Goal: Task Accomplishment & Management: Complete application form

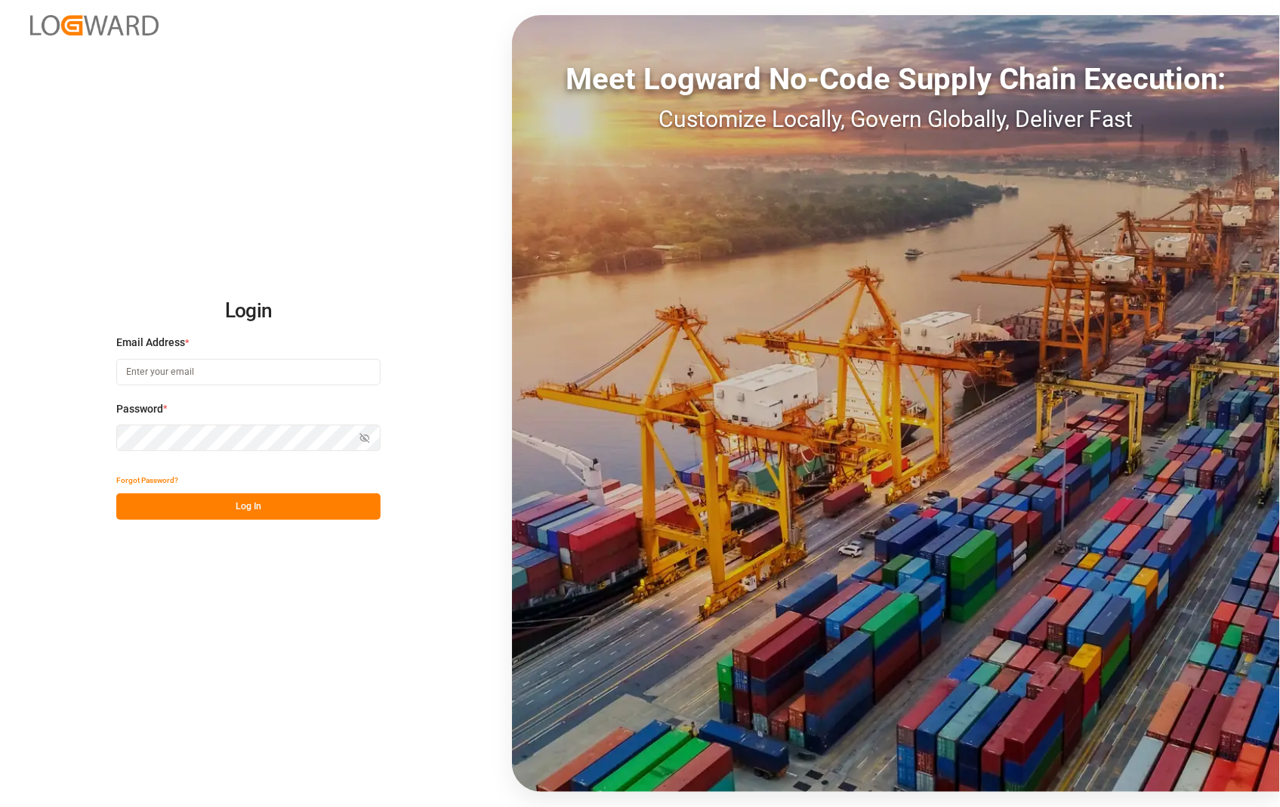
type input "[PERSON_NAME][EMAIL_ADDRESS][DOMAIN_NAME]"
click at [233, 510] on button "Log In" at bounding box center [248, 506] width 264 height 26
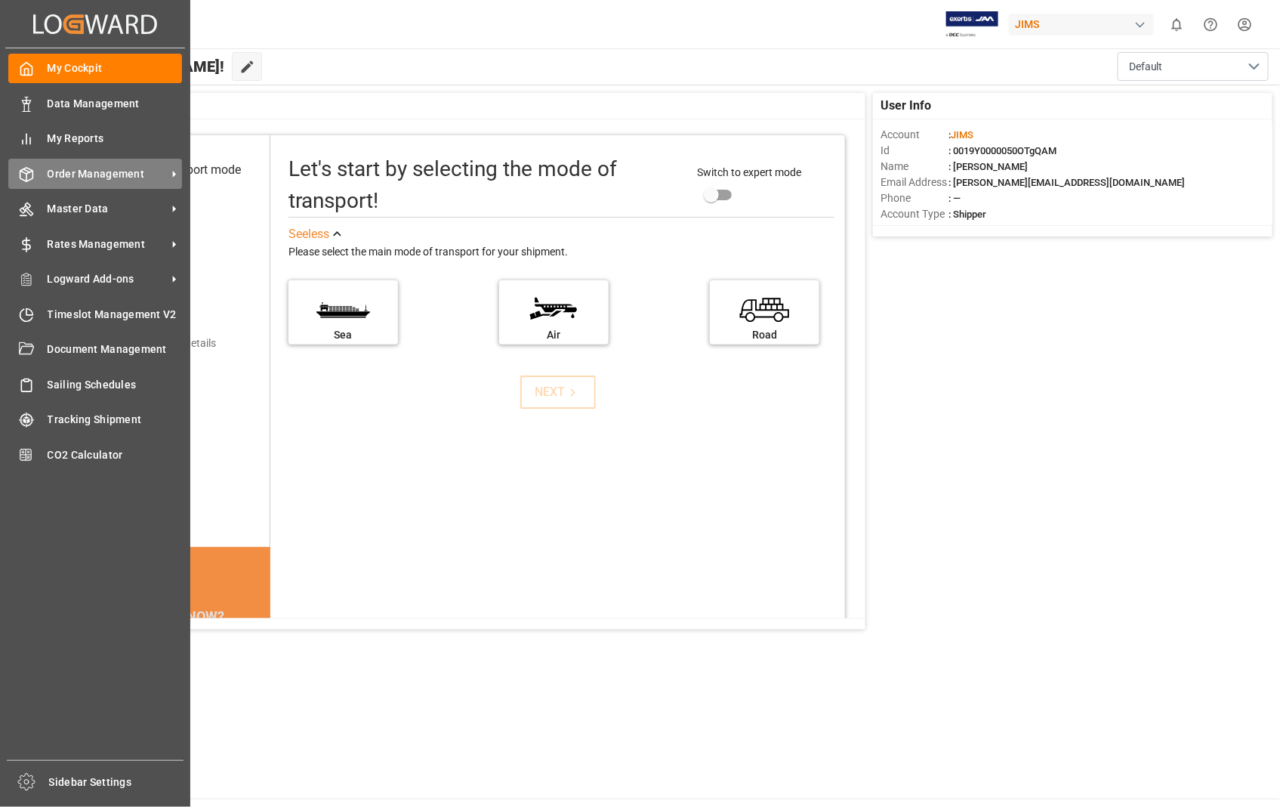
click at [110, 174] on span "Order Management" at bounding box center [107, 174] width 119 height 16
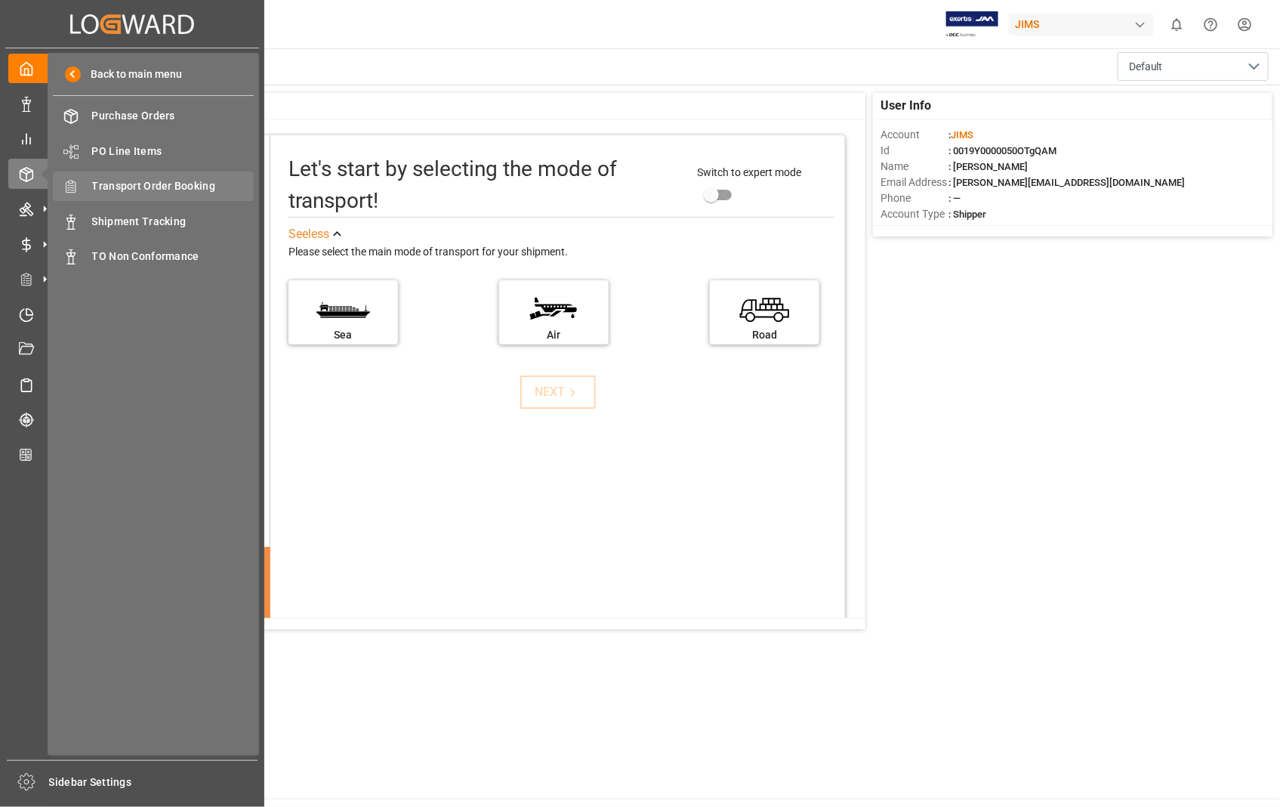
click at [171, 181] on span "Transport Order Booking" at bounding box center [173, 186] width 162 height 16
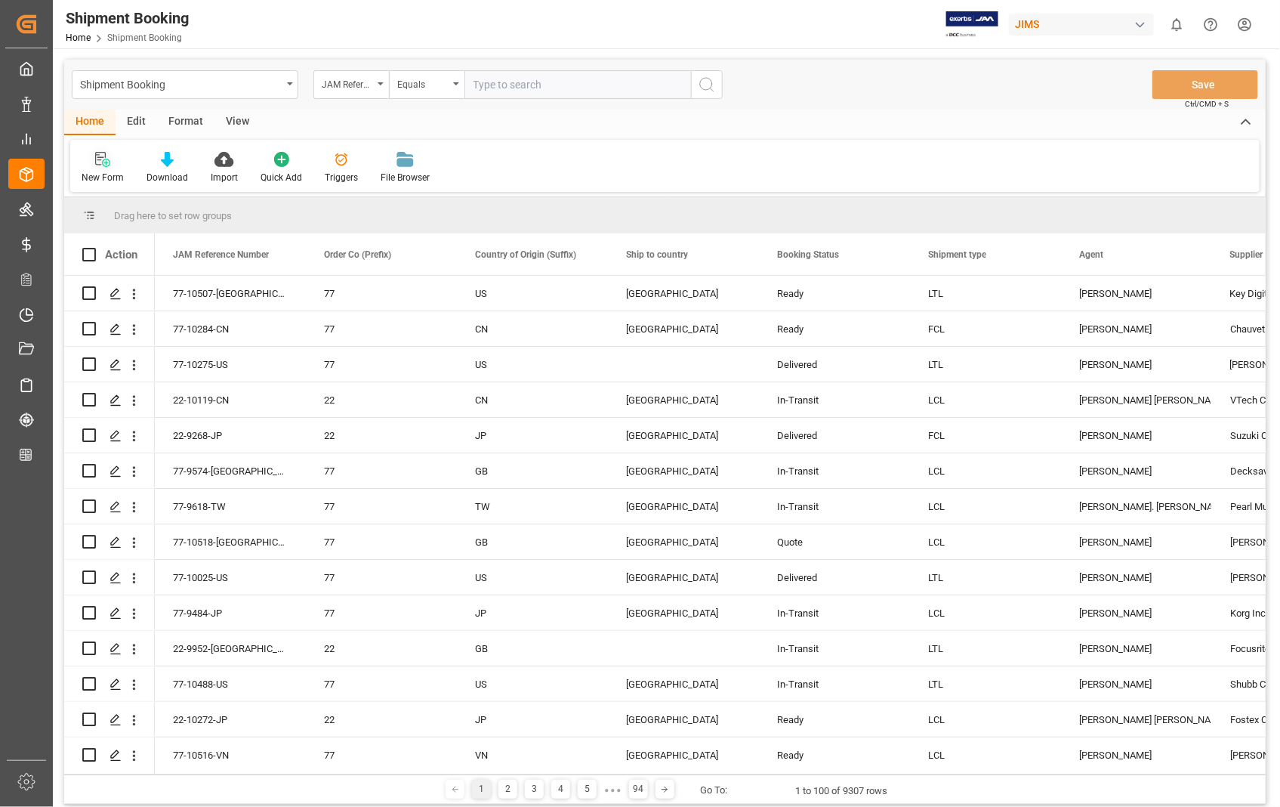
click at [106, 162] on icon at bounding box center [106, 163] width 8 height 8
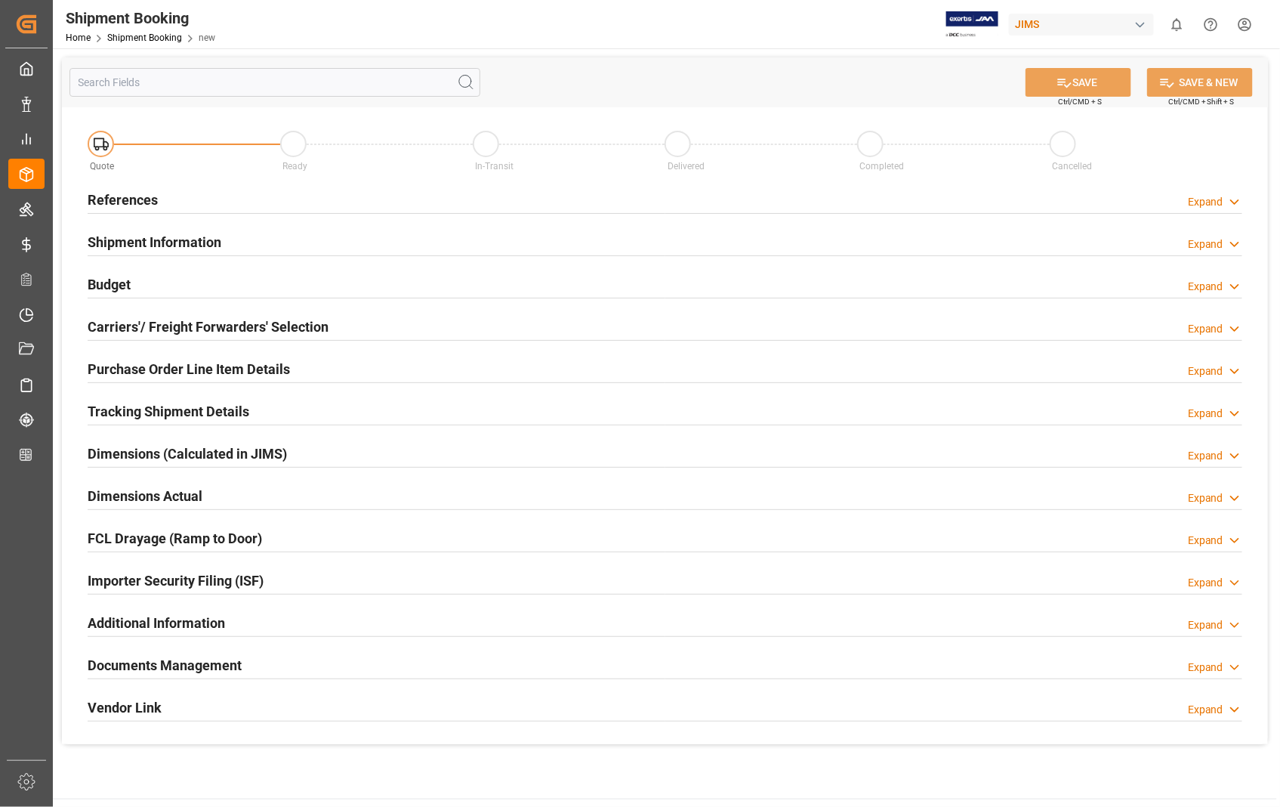
click at [134, 205] on h2 "References" at bounding box center [123, 200] width 70 height 20
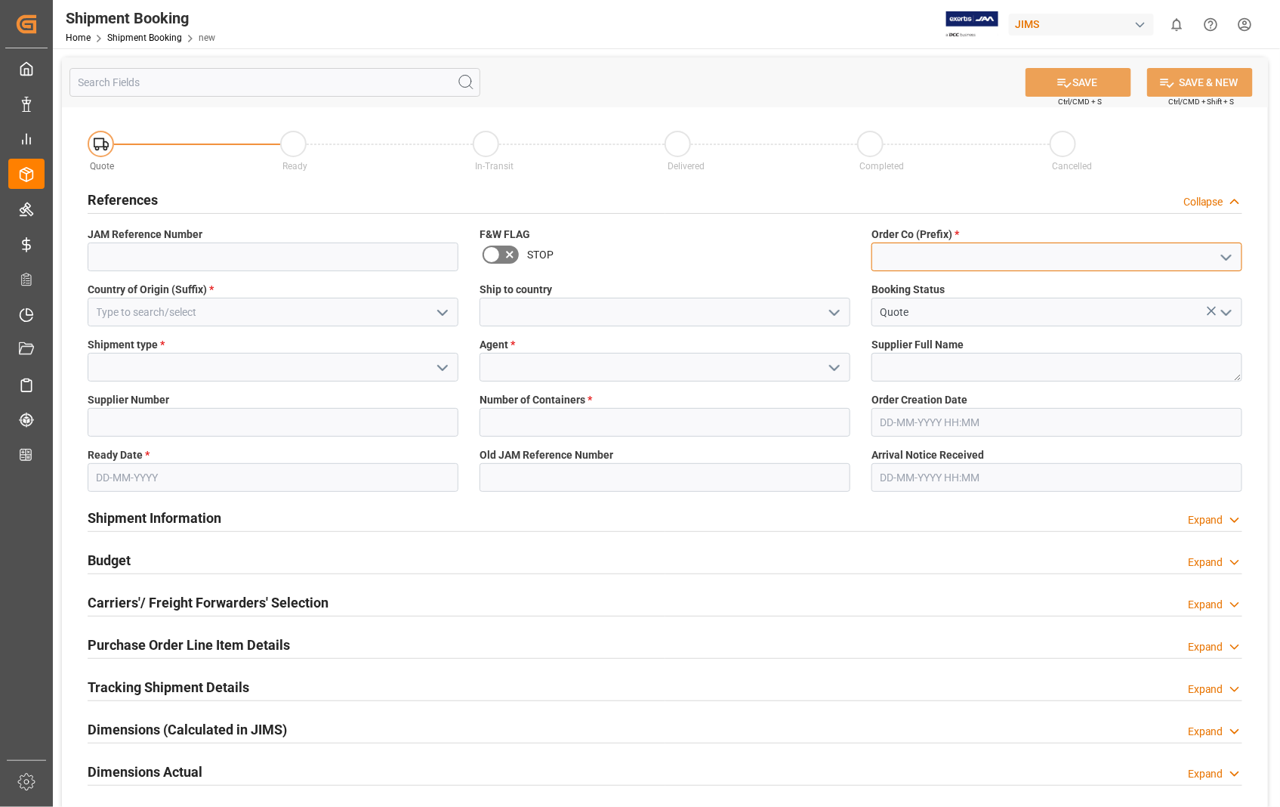
click at [945, 264] on input at bounding box center [1056, 256] width 371 height 29
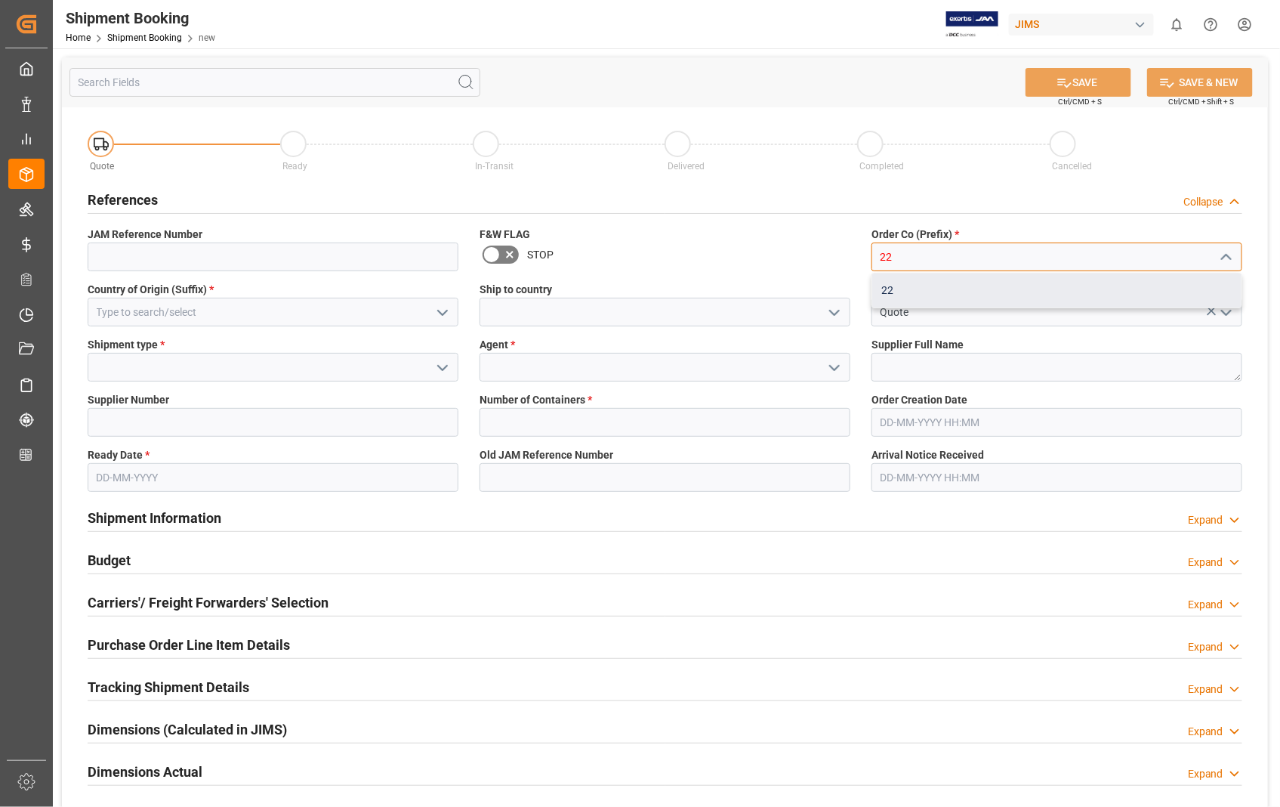
click at [915, 298] on div "22" at bounding box center [1056, 290] width 369 height 34
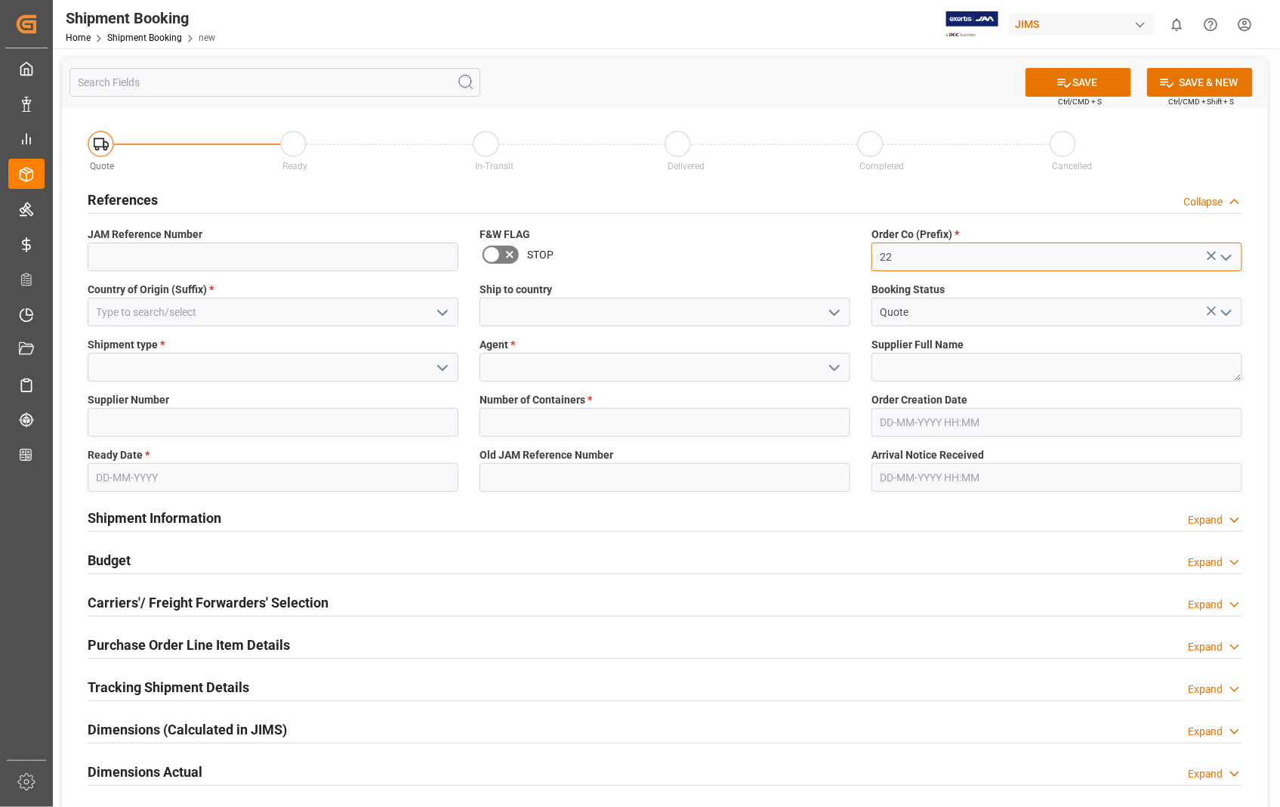
type input "22"
click at [222, 315] on input at bounding box center [273, 312] width 371 height 29
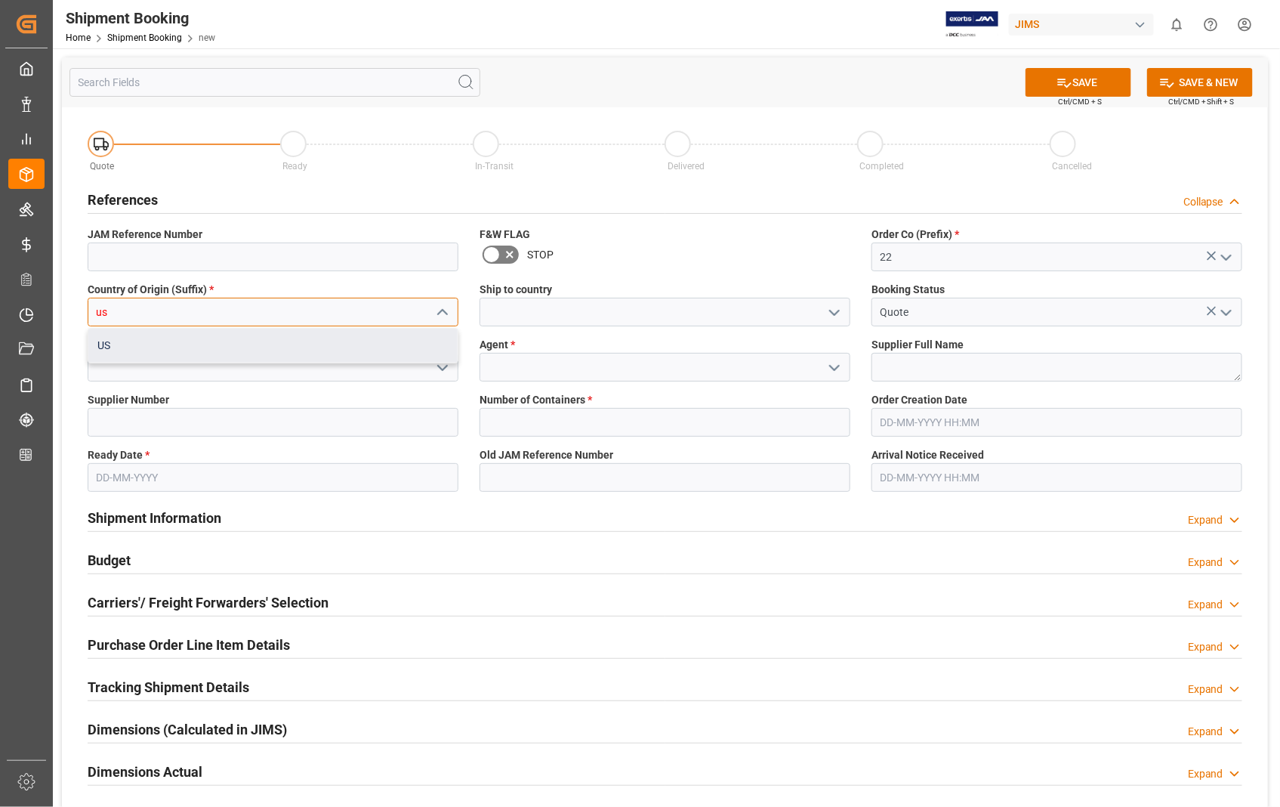
click at [101, 341] on div "US" at bounding box center [272, 345] width 369 height 34
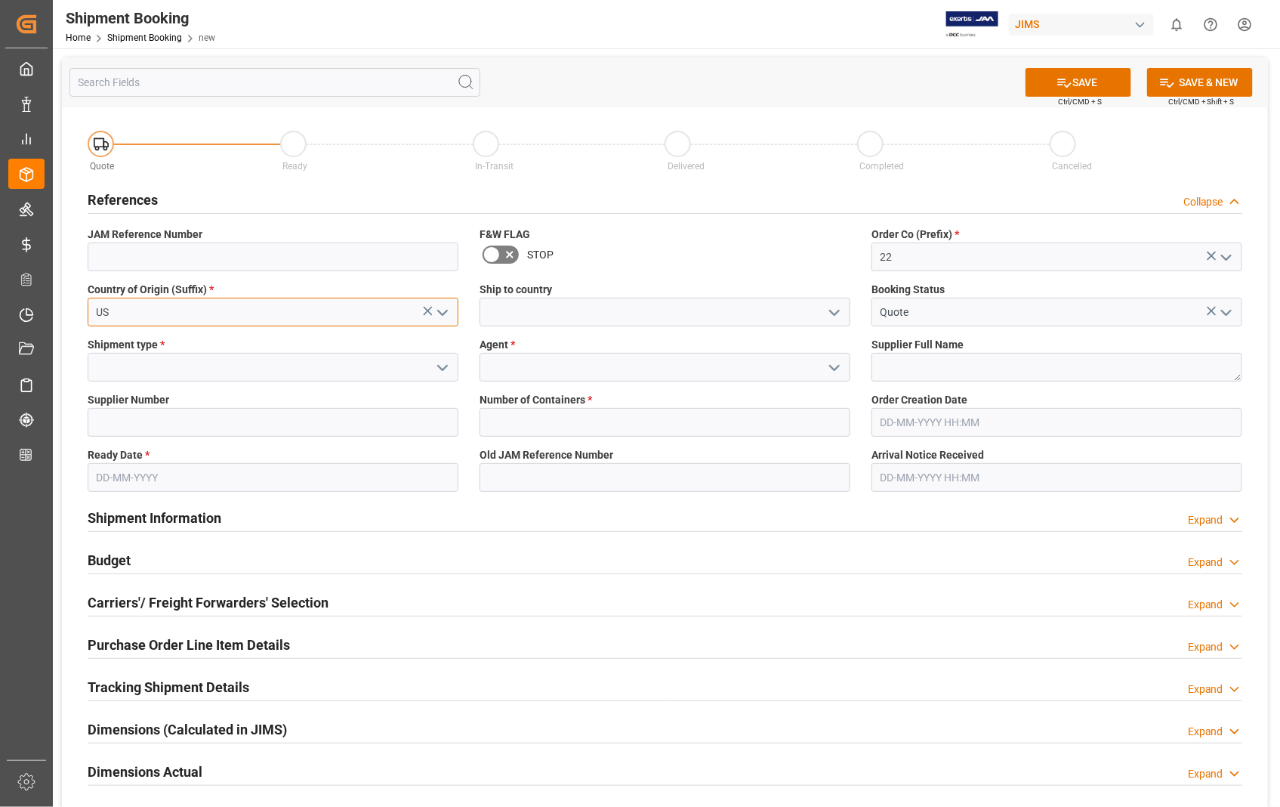
type input "US"
click at [567, 306] on input at bounding box center [665, 312] width 371 height 29
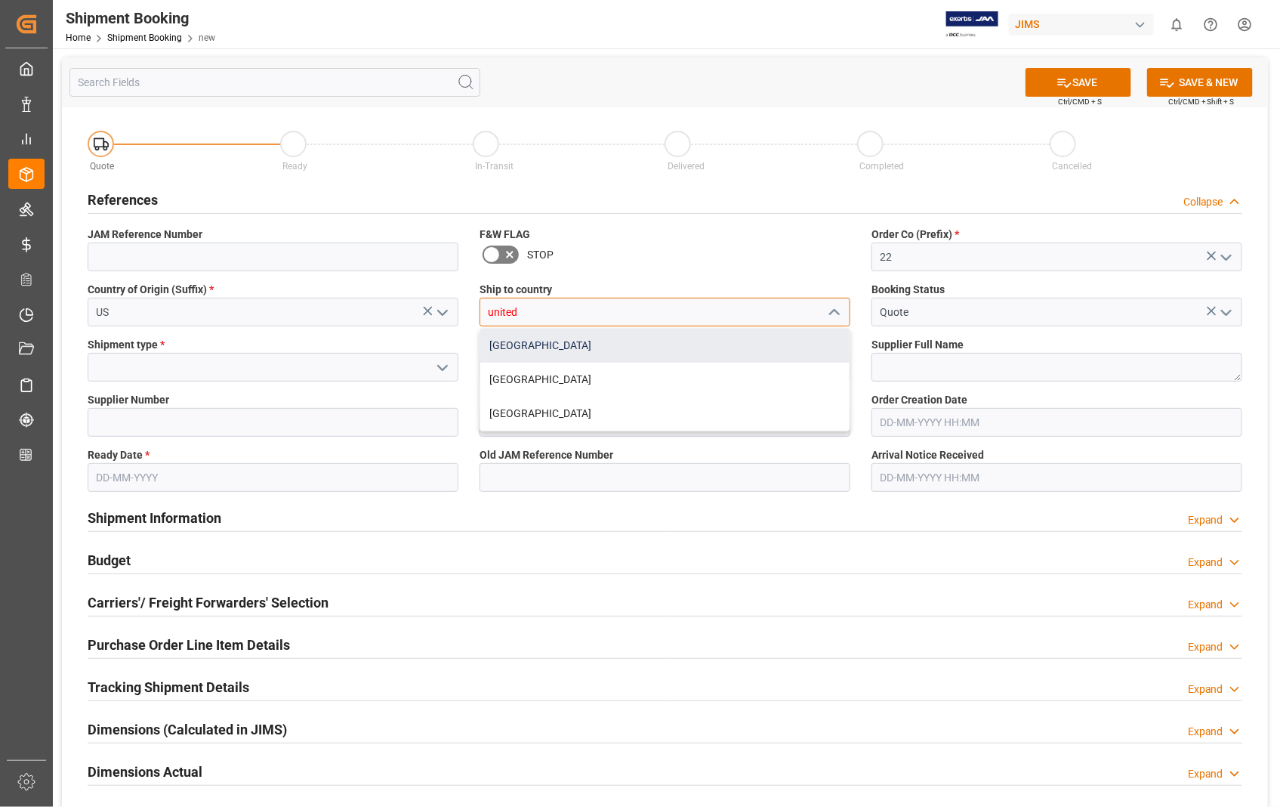
click at [546, 348] on div "[GEOGRAPHIC_DATA]" at bounding box center [664, 345] width 369 height 34
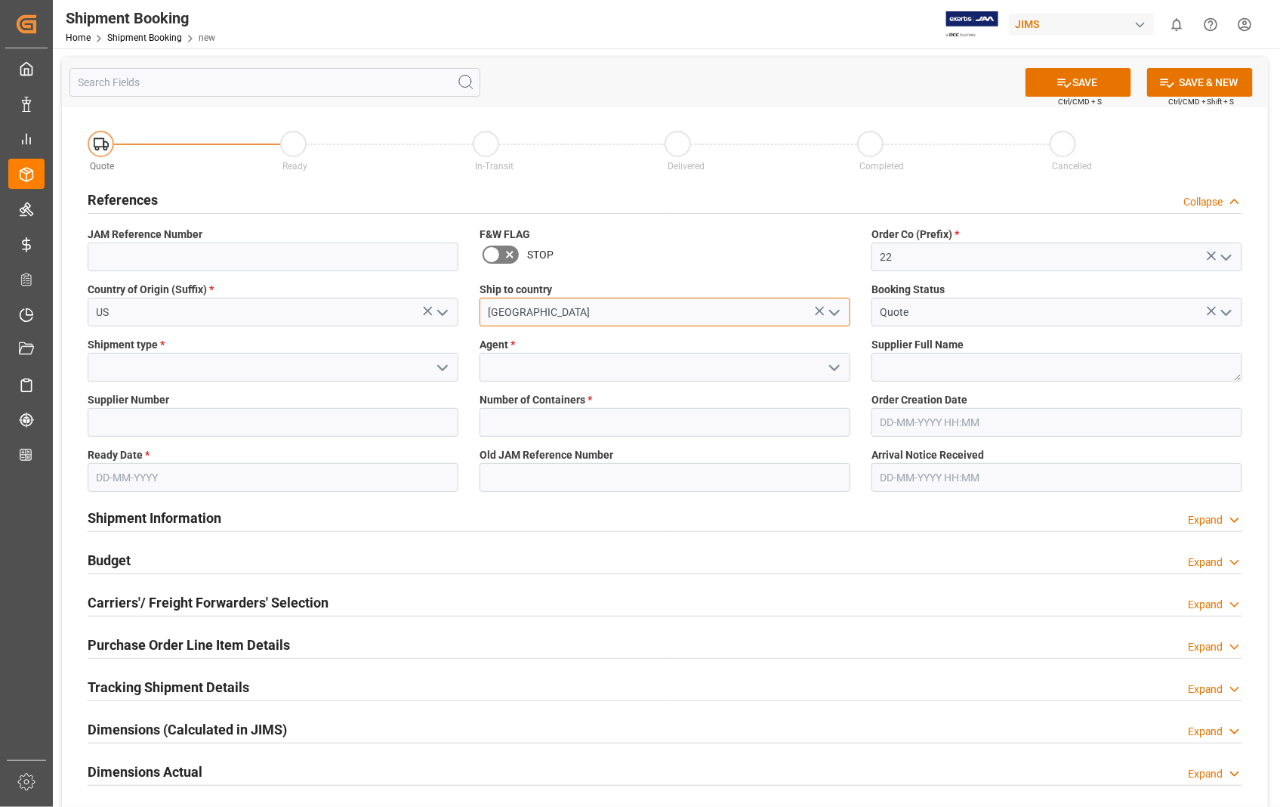
type input "[GEOGRAPHIC_DATA]"
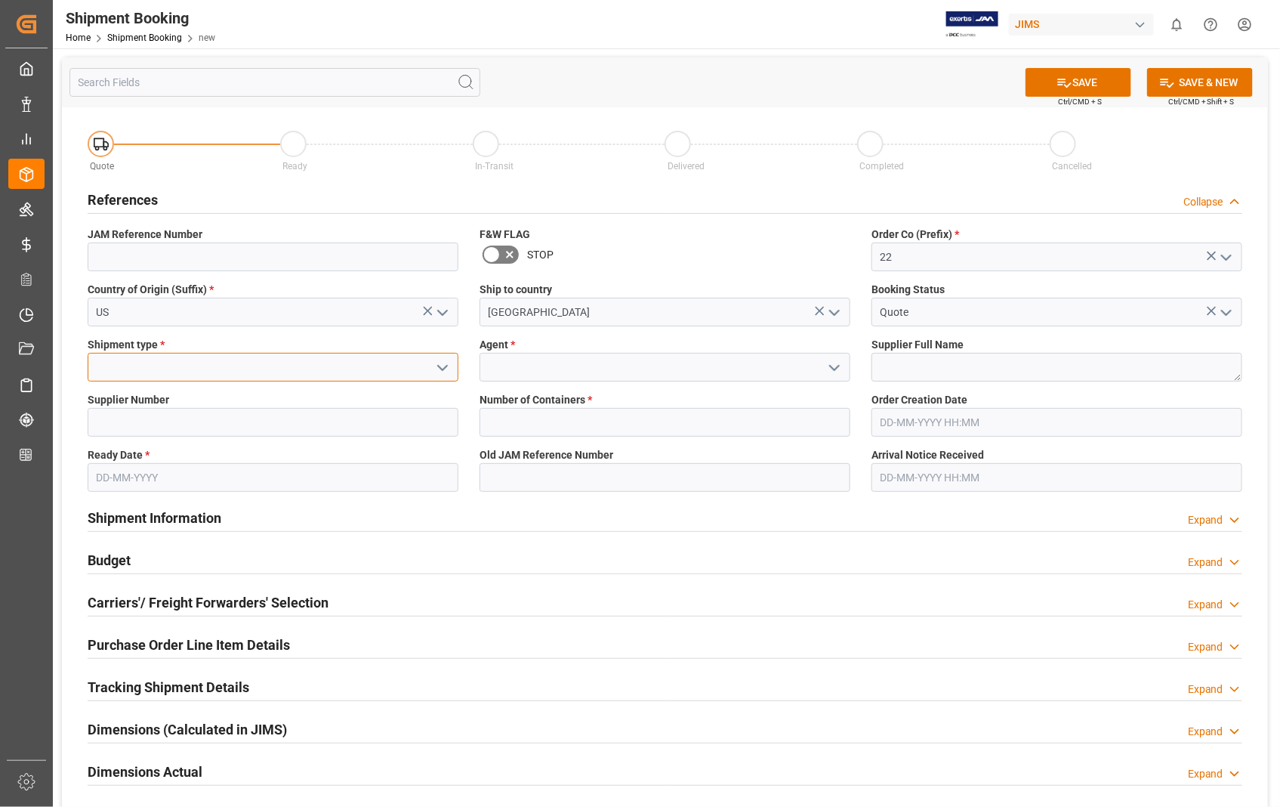
click at [213, 372] on input at bounding box center [273, 367] width 371 height 29
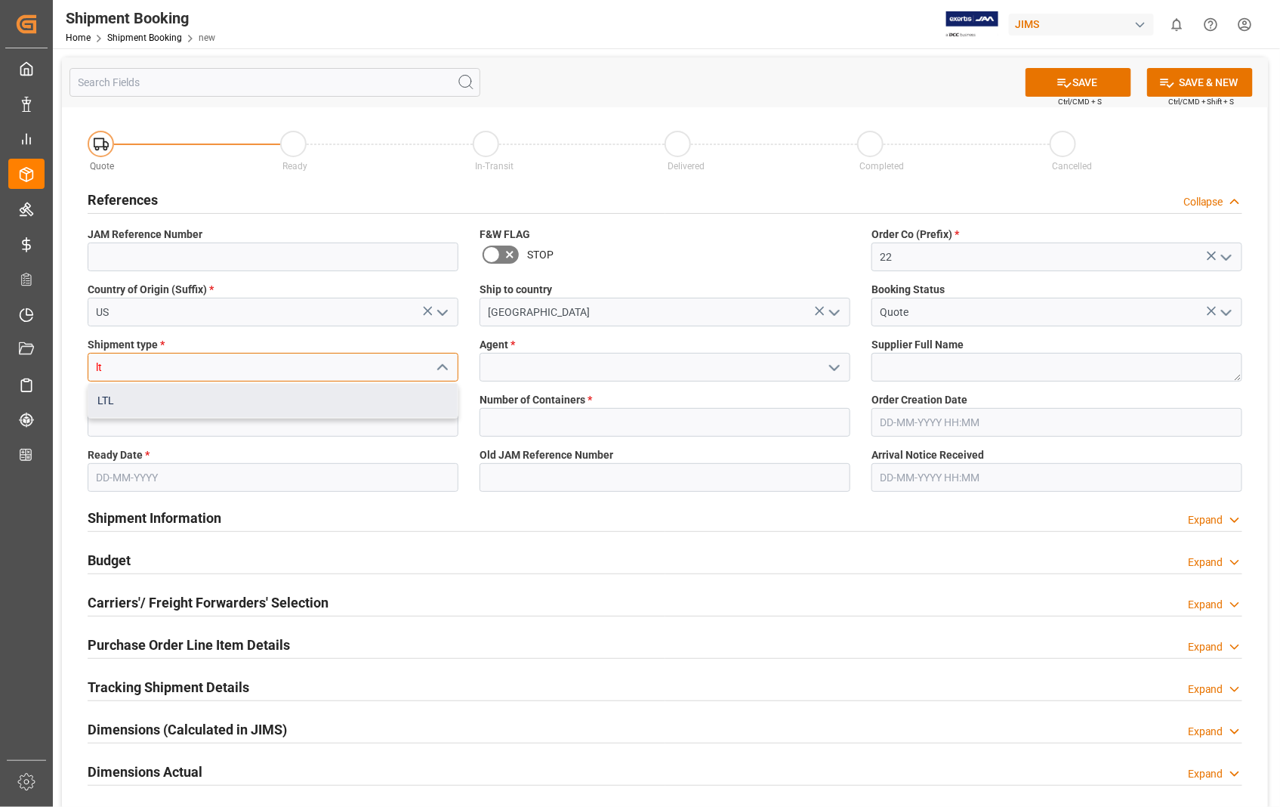
click at [122, 401] on div "LTL" at bounding box center [272, 401] width 369 height 34
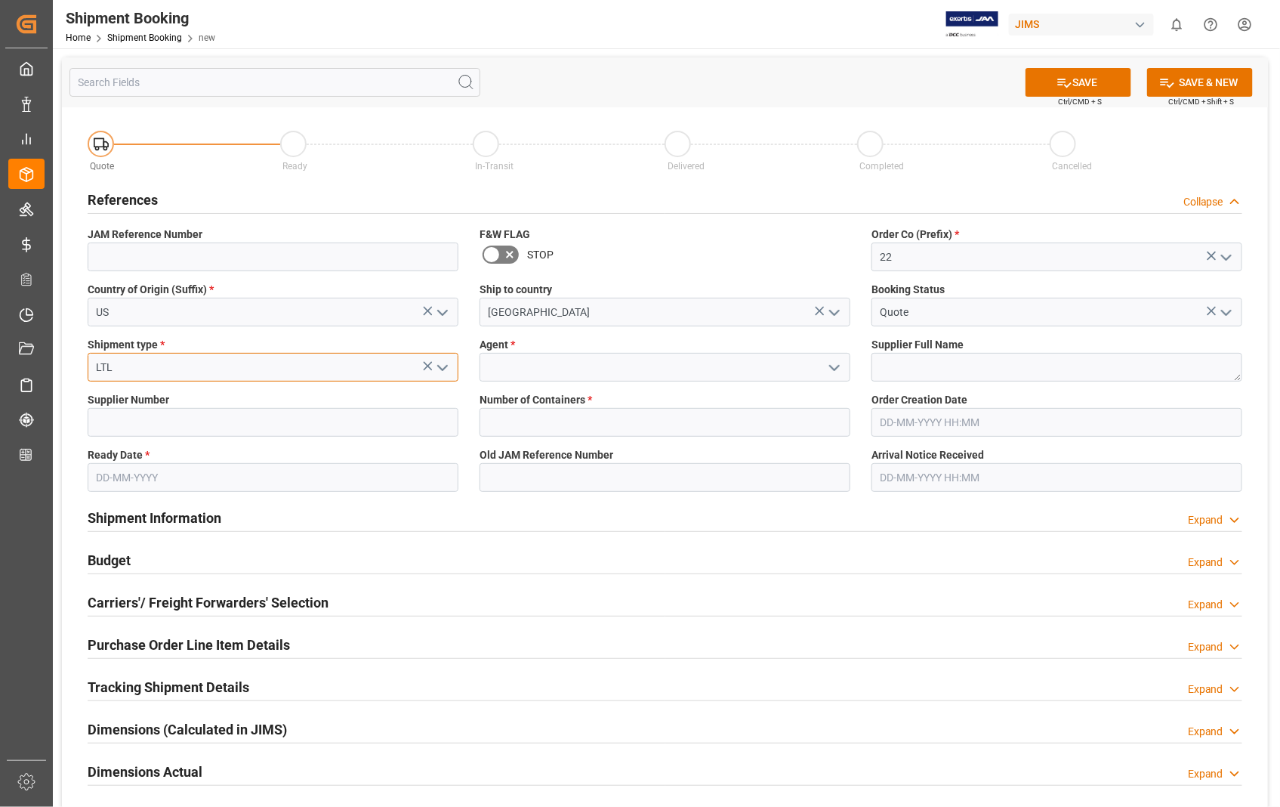
type input "LTL"
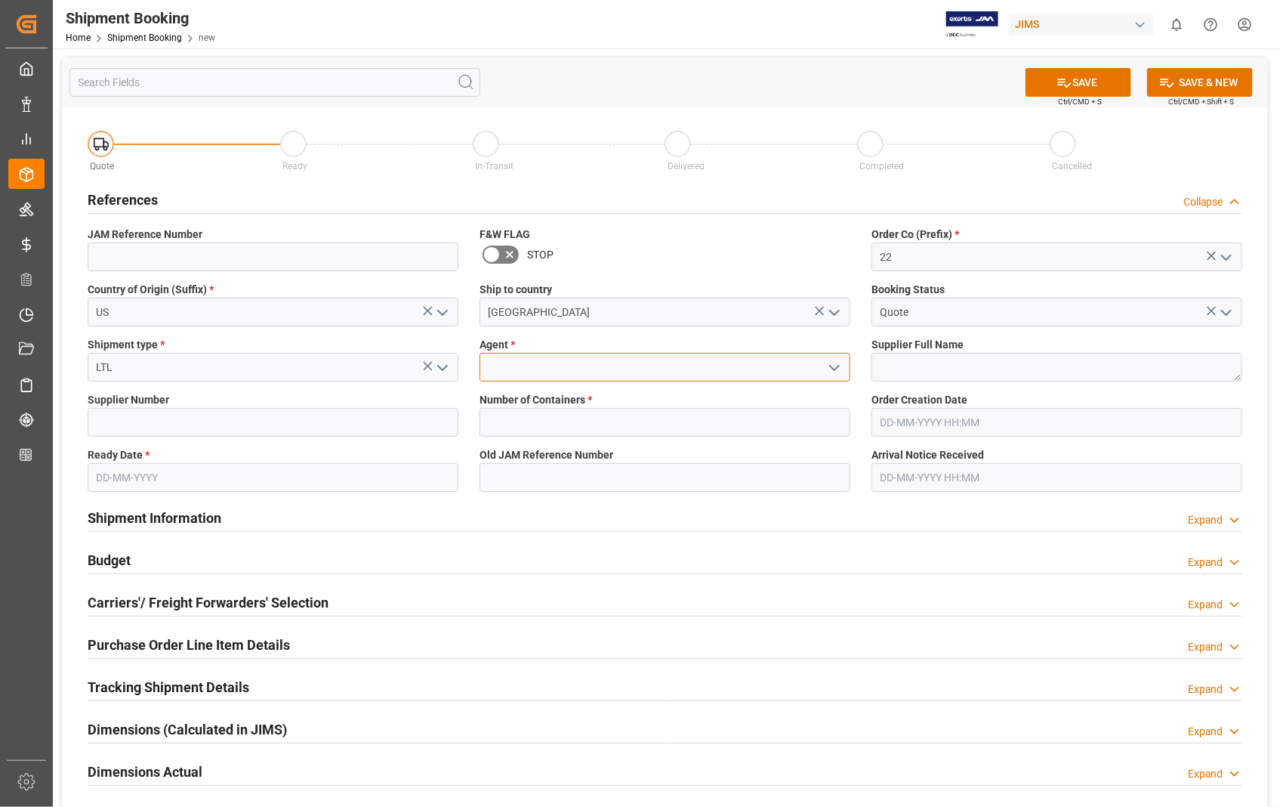
click at [567, 368] on input at bounding box center [665, 367] width 371 height 29
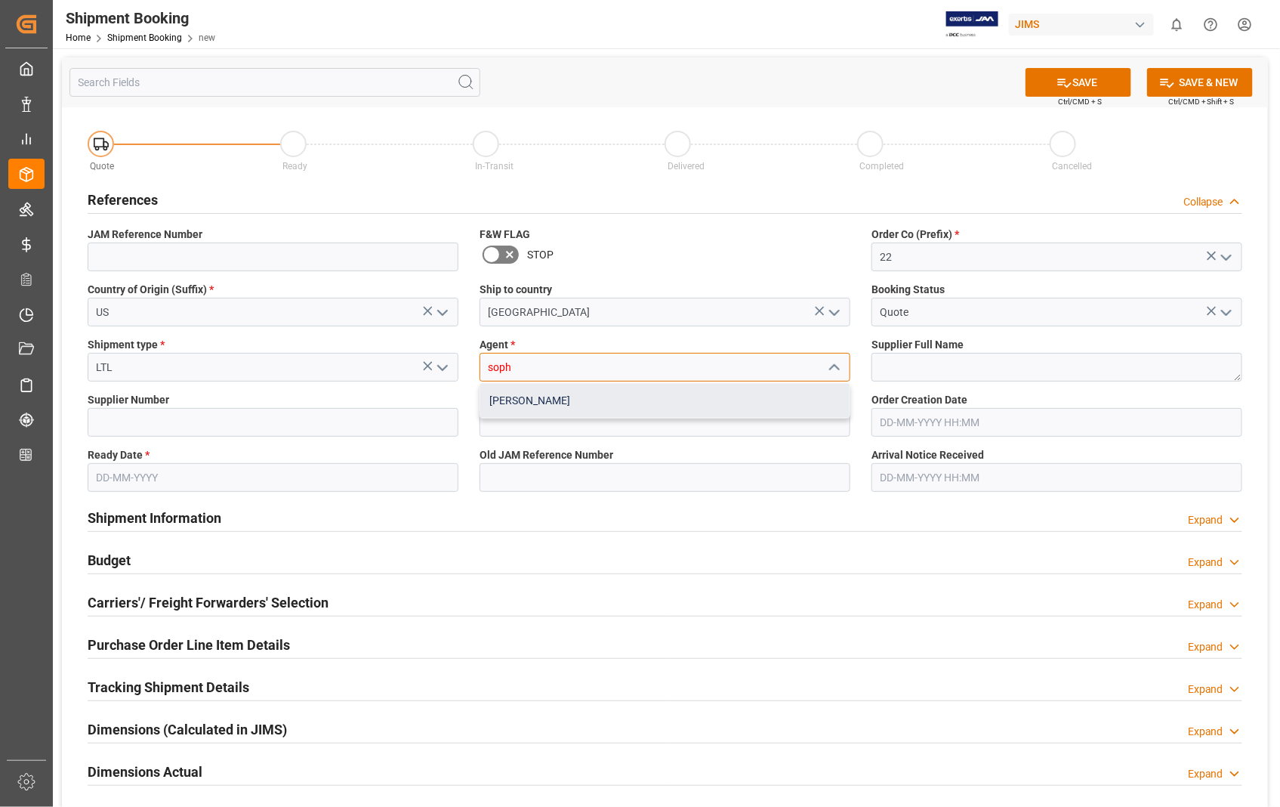
click at [559, 399] on div "[PERSON_NAME]" at bounding box center [664, 401] width 369 height 34
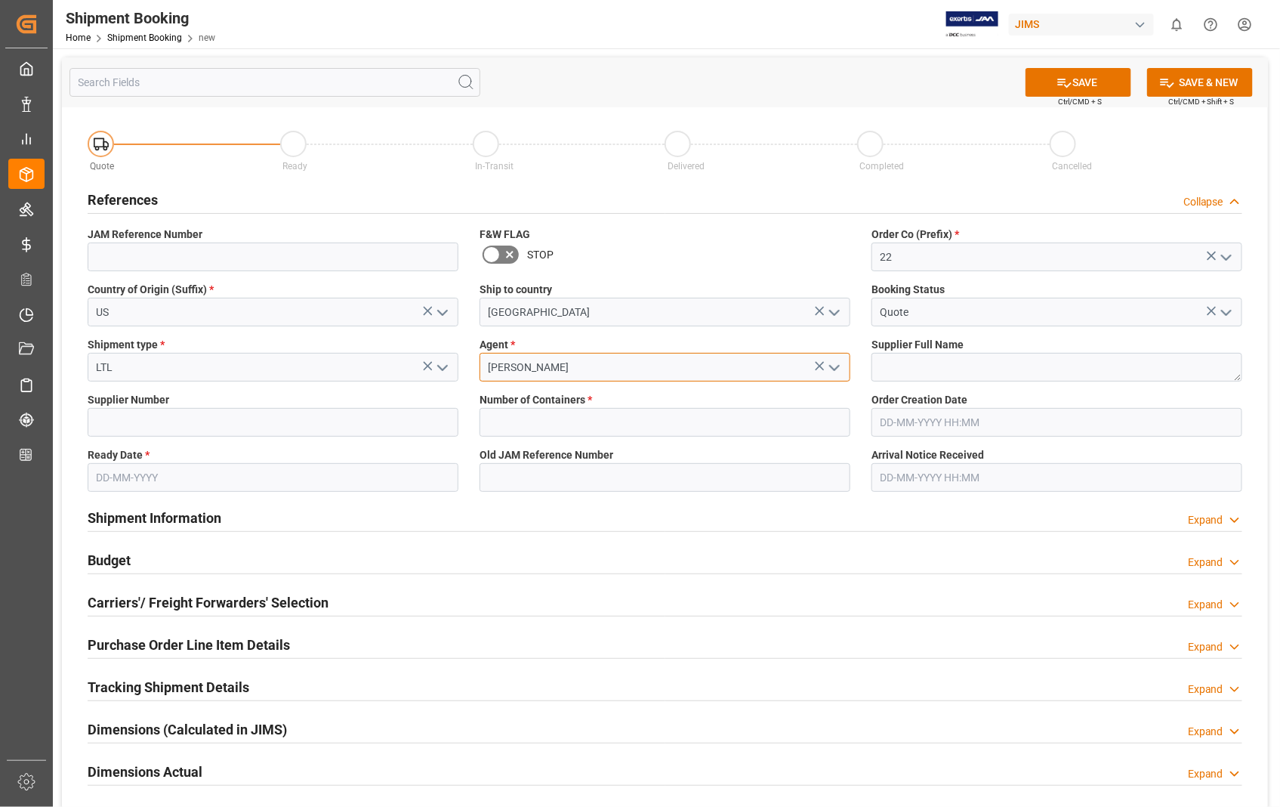
type input "[PERSON_NAME]"
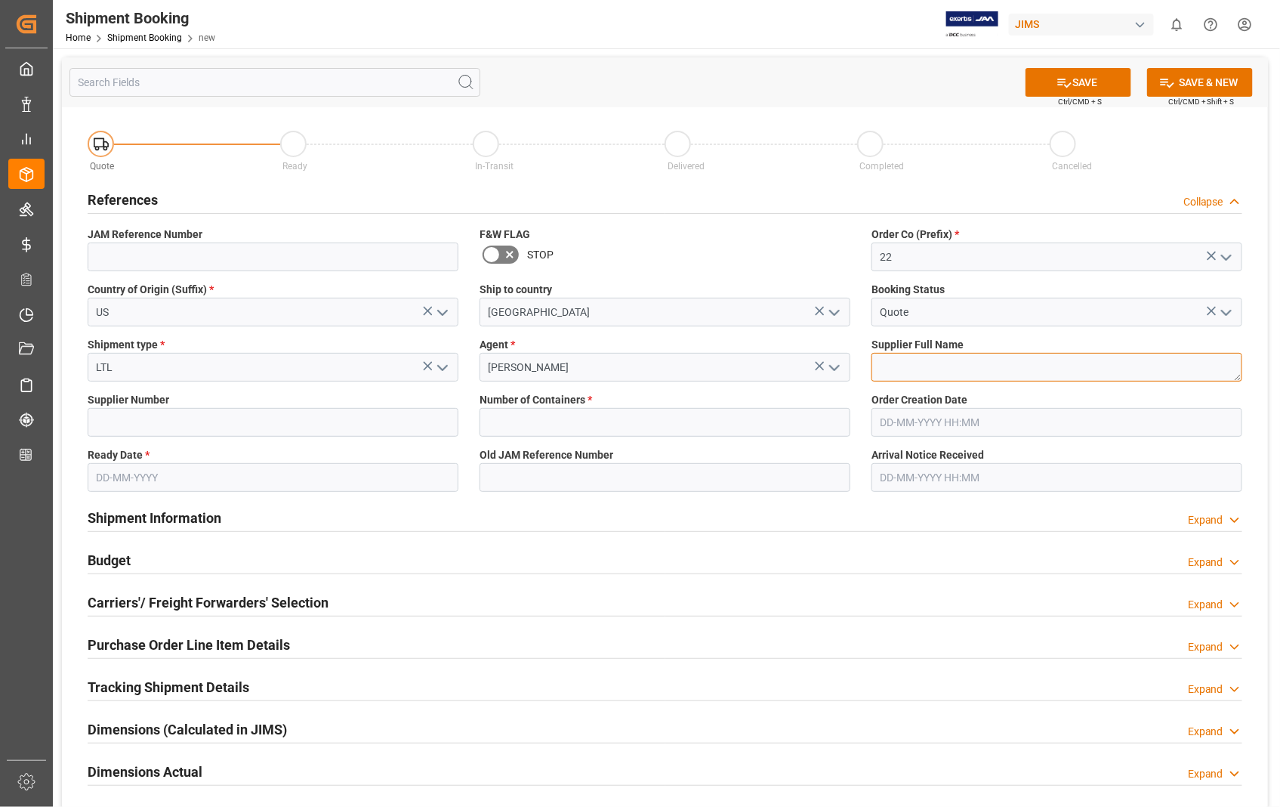
click at [948, 359] on textarea at bounding box center [1056, 367] width 371 height 29
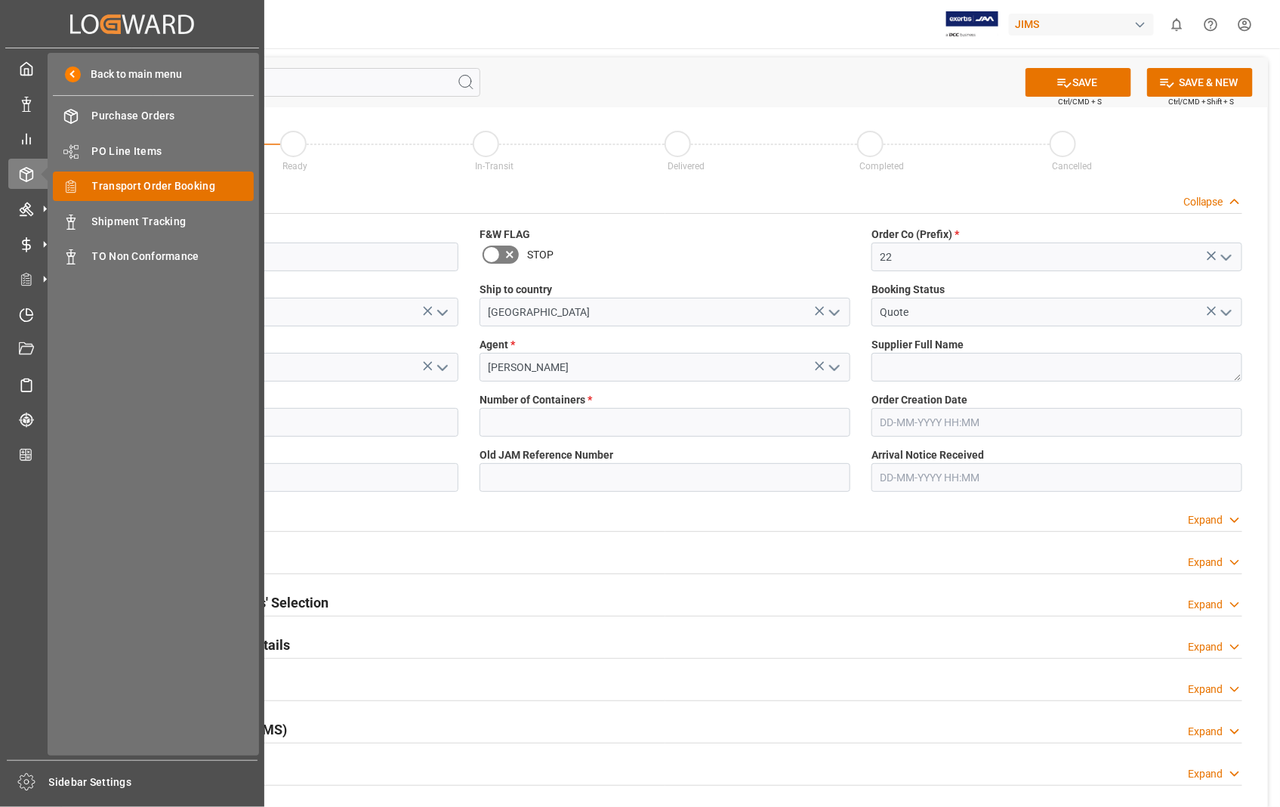
click at [161, 182] on span "Transport Order Booking" at bounding box center [173, 186] width 162 height 16
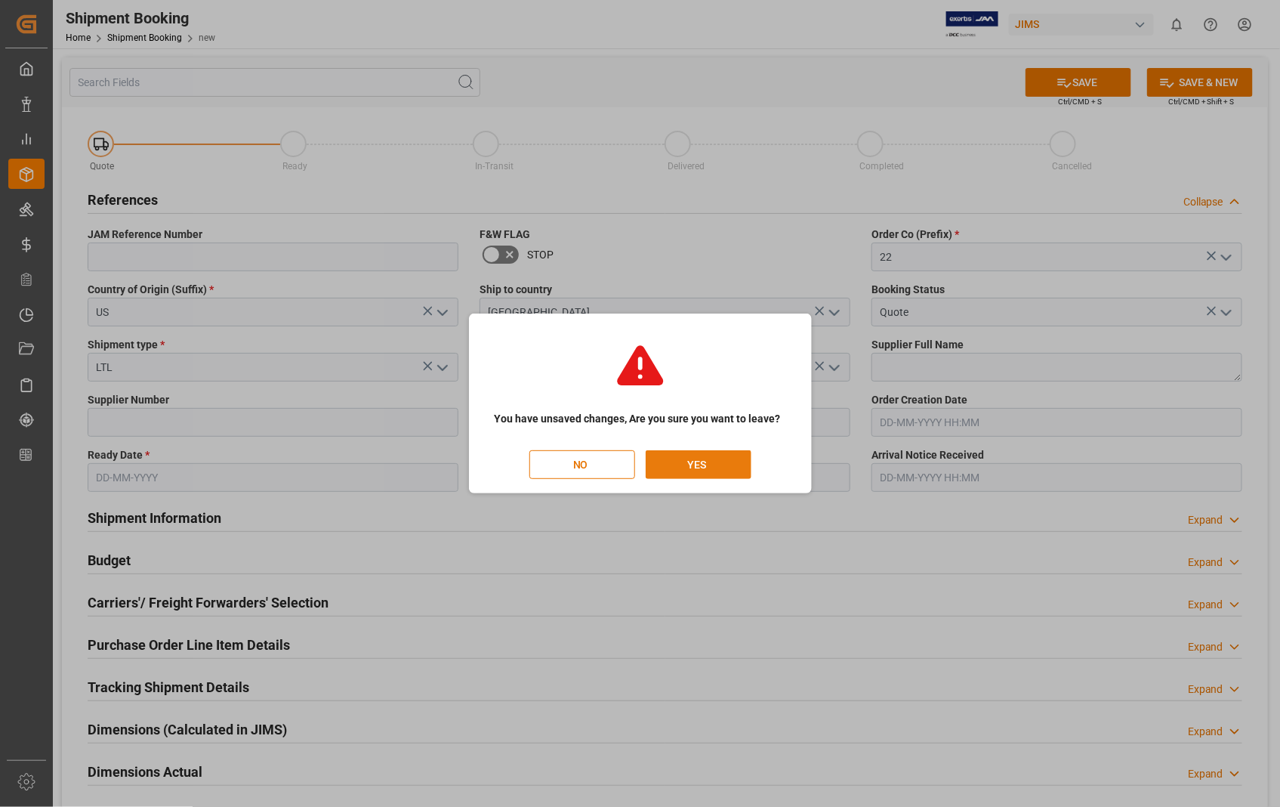
click at [715, 464] on button "YES" at bounding box center [699, 464] width 106 height 29
